Goal: Information Seeking & Learning: Learn about a topic

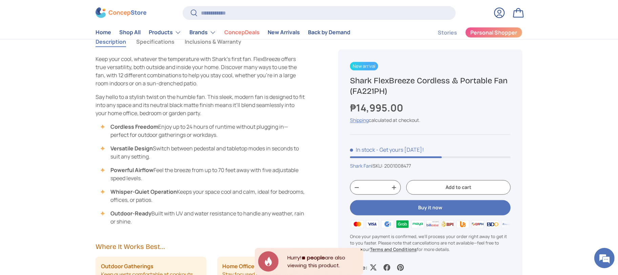
scroll to position [457, 0]
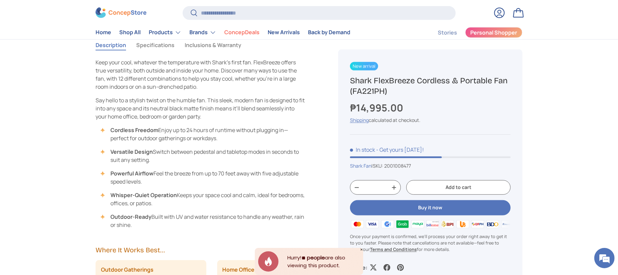
click at [154, 47] on button "Specifications" at bounding box center [155, 45] width 38 height 16
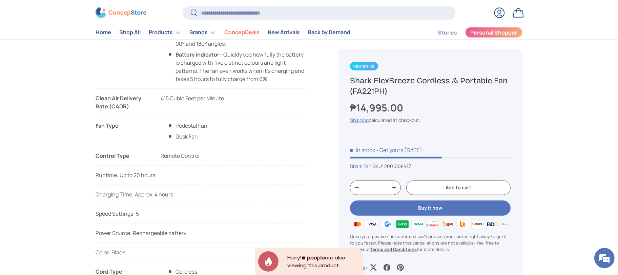
scroll to position [407, 0]
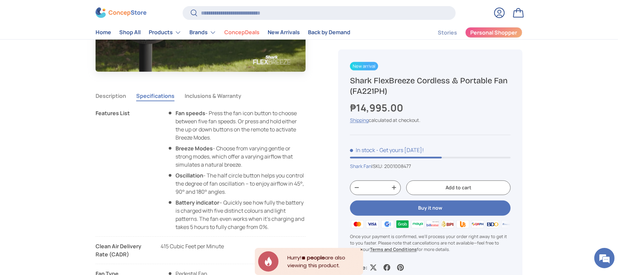
click at [192, 94] on button "Inclusions & Warranty" at bounding box center [213, 96] width 57 height 16
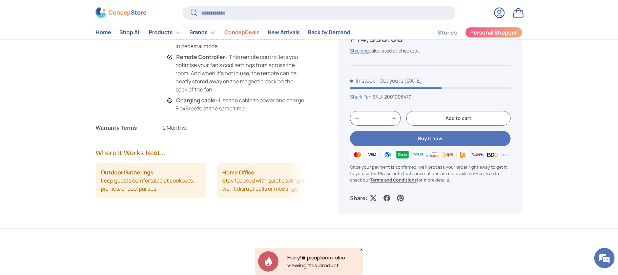
scroll to position [457, 0]
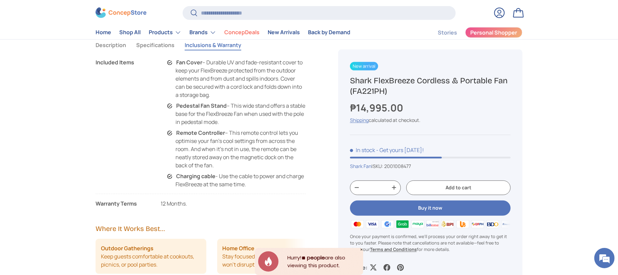
click at [153, 48] on button "Specifications" at bounding box center [155, 45] width 38 height 16
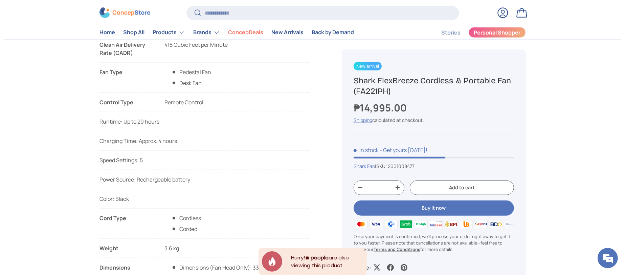
scroll to position [508, 0]
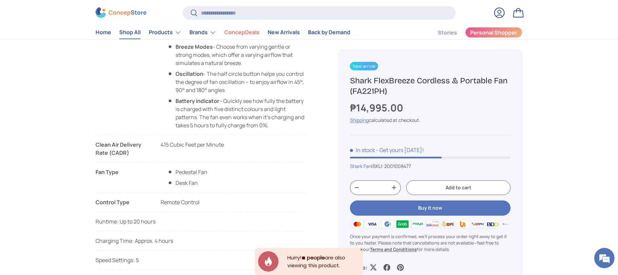
click at [127, 31] on link "Shop All" at bounding box center [129, 32] width 21 height 13
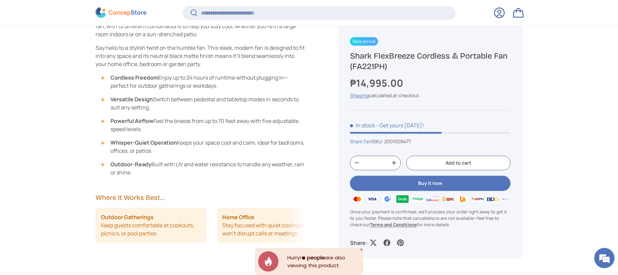
scroll to position [507, 0]
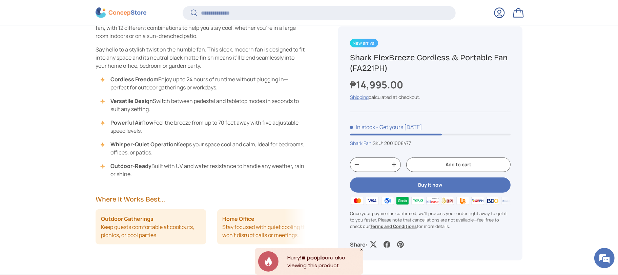
click at [141, 187] on div "Play Description Specifications Inclusions & Warranty Keep your cool, whatever …" at bounding box center [208, 61] width 226 height 425
